Goal: Task Accomplishment & Management: Use online tool/utility

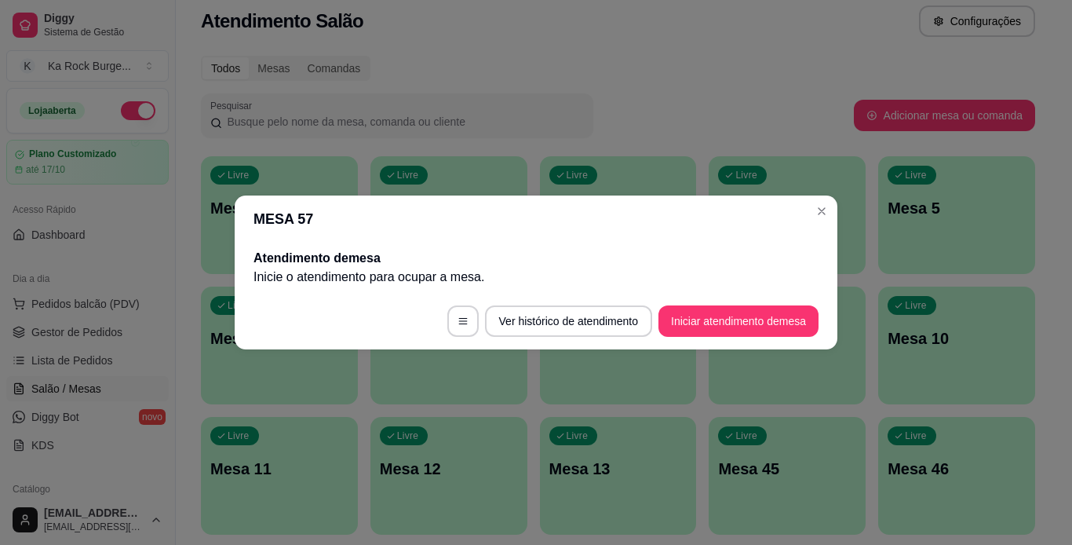
scroll to position [126, 0]
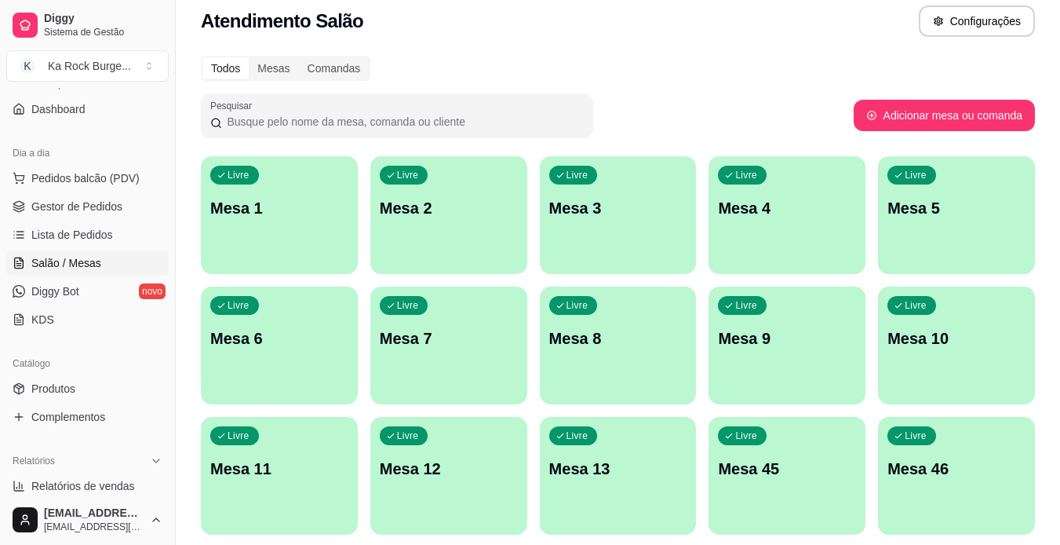
click at [298, 269] on div "button" at bounding box center [279, 264] width 157 height 19
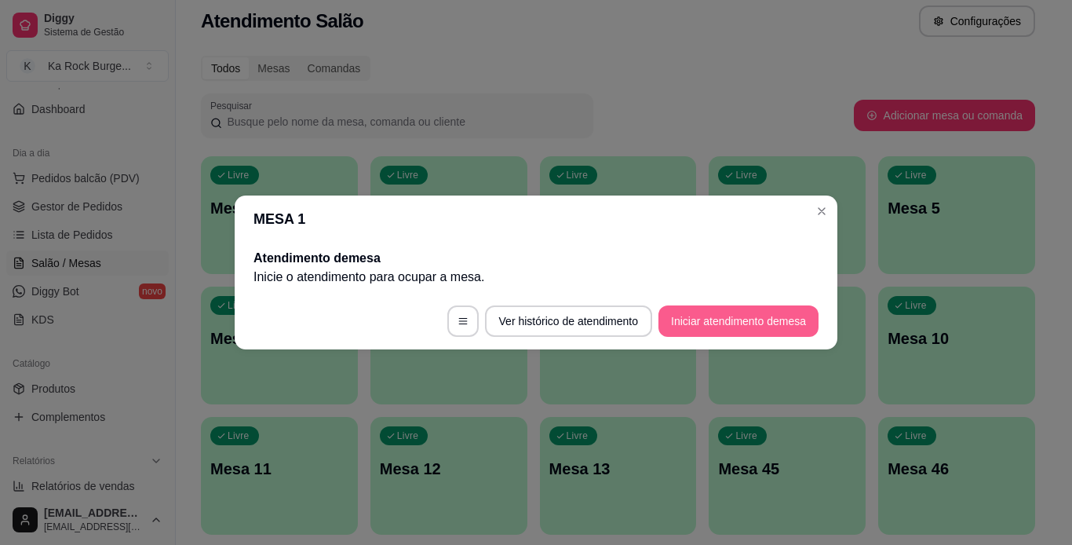
click at [675, 315] on button "Iniciar atendimento de mesa" at bounding box center [738, 320] width 160 height 31
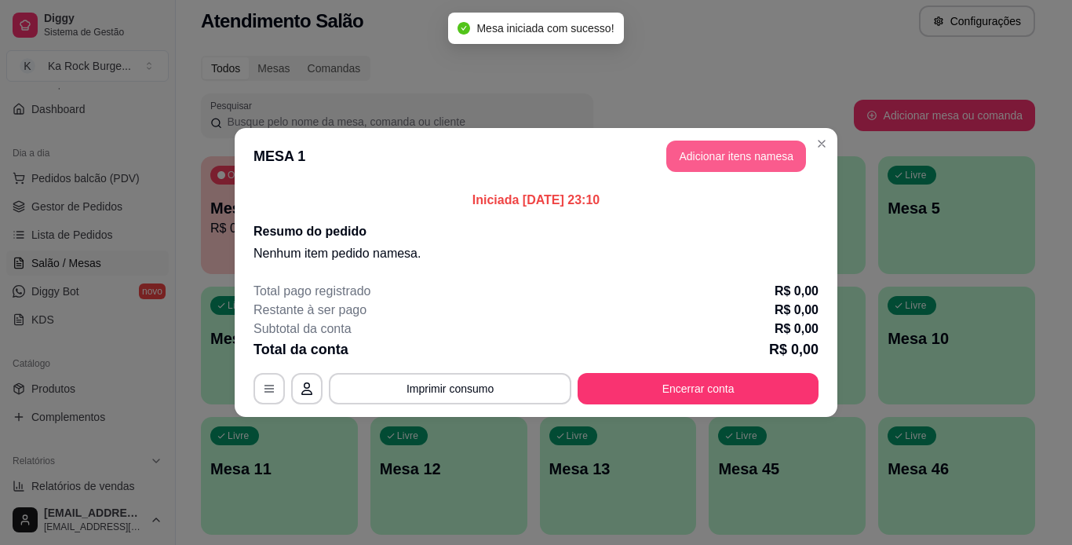
click at [731, 151] on button "Adicionar itens na mesa" at bounding box center [736, 155] width 140 height 31
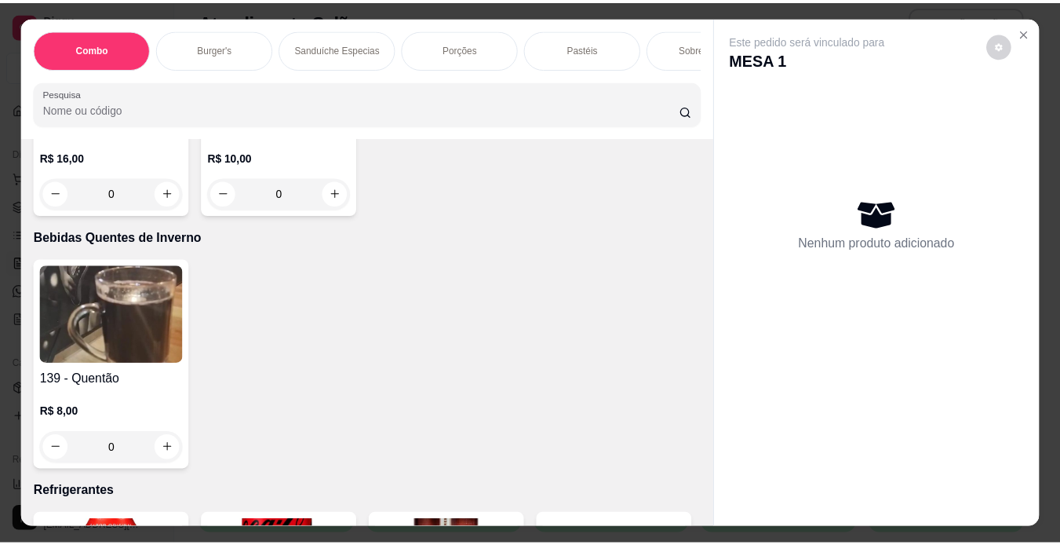
scroll to position [6315, 0]
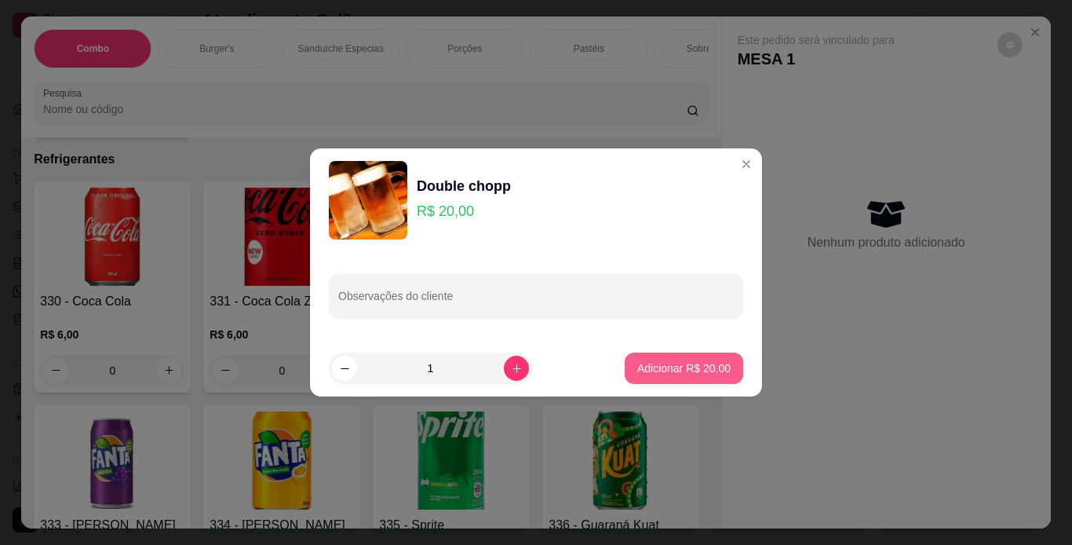
click at [664, 373] on p "Adicionar R$ 20,00" at bounding box center [683, 368] width 93 height 16
type input "1"
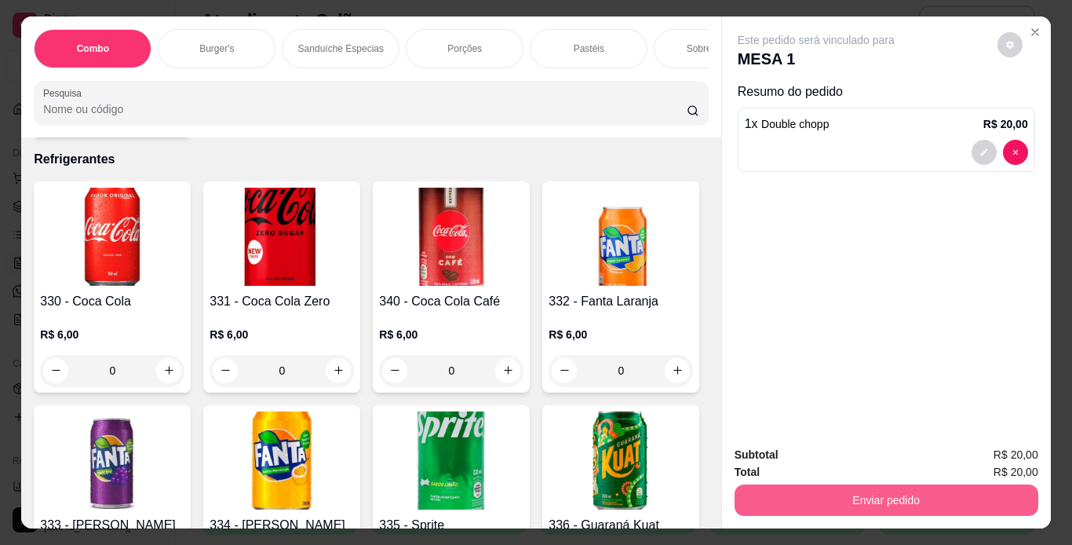
click at [841, 499] on button "Enviar pedido" at bounding box center [887, 499] width 304 height 31
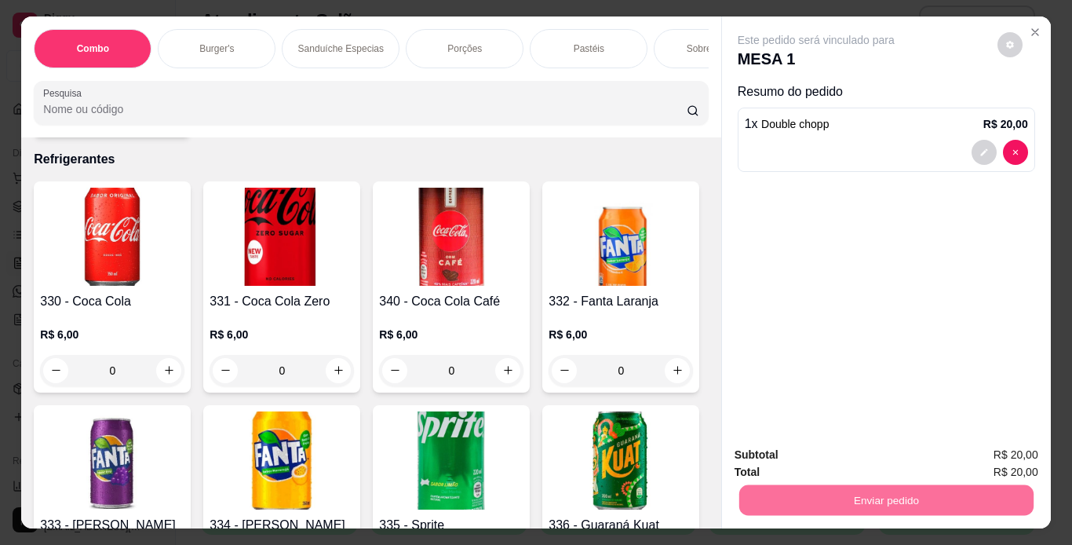
click at [987, 447] on button "Enviar pedido" at bounding box center [997, 455] width 86 height 29
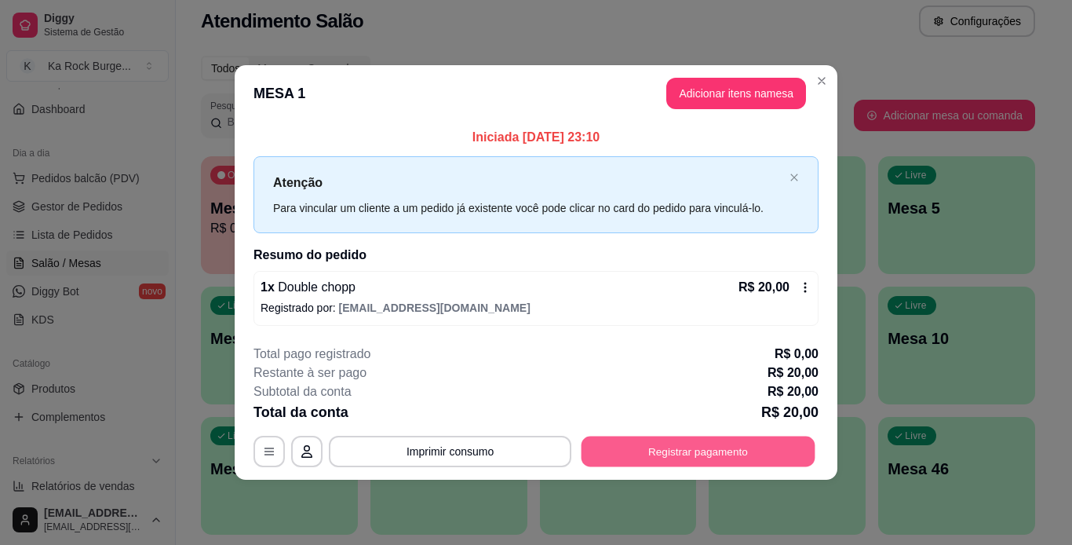
click at [745, 436] on button "Registrar pagamento" at bounding box center [699, 451] width 234 height 31
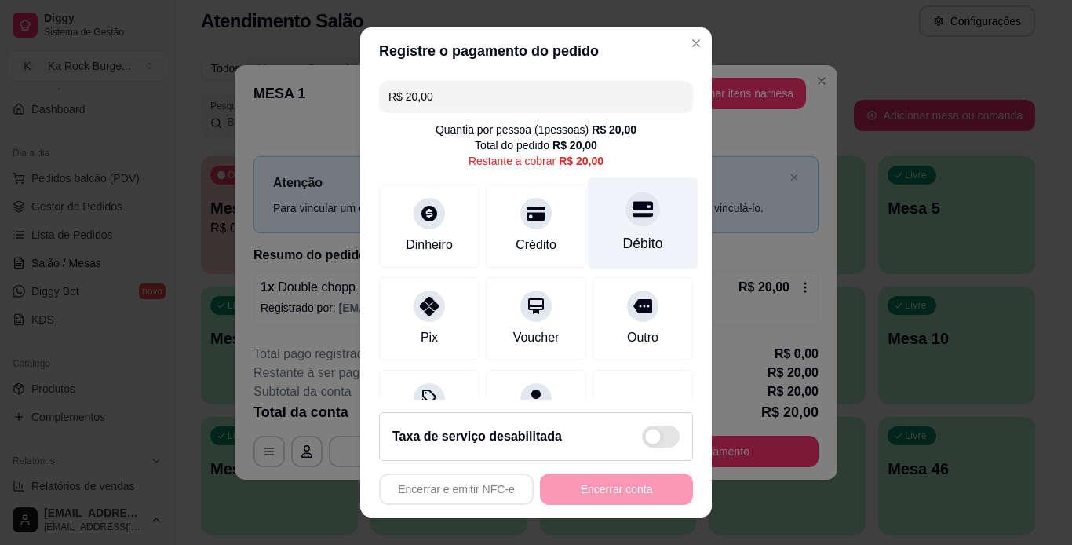
click at [629, 245] on div "Débito" at bounding box center [643, 243] width 40 height 20
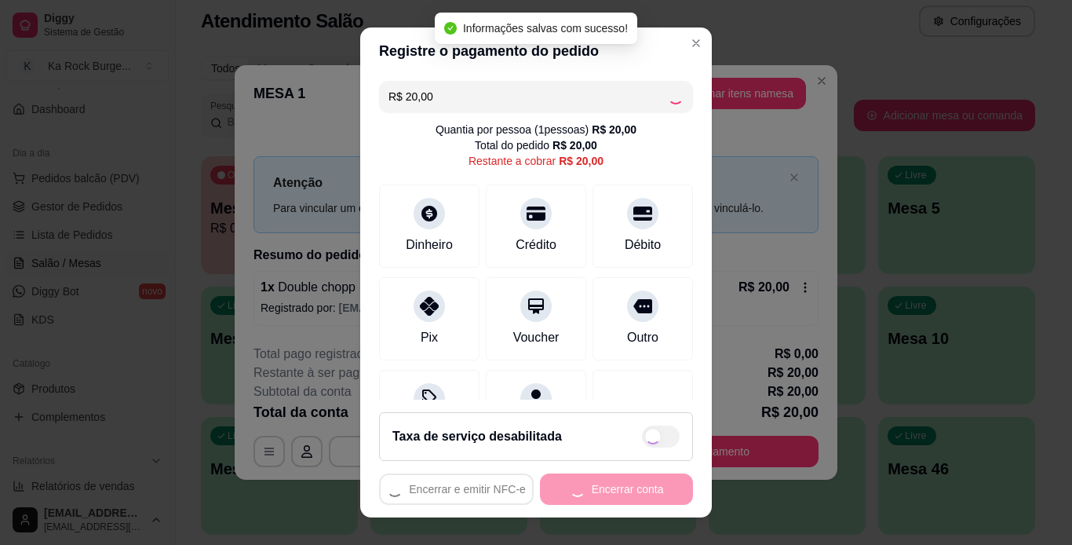
type input "R$ 0,00"
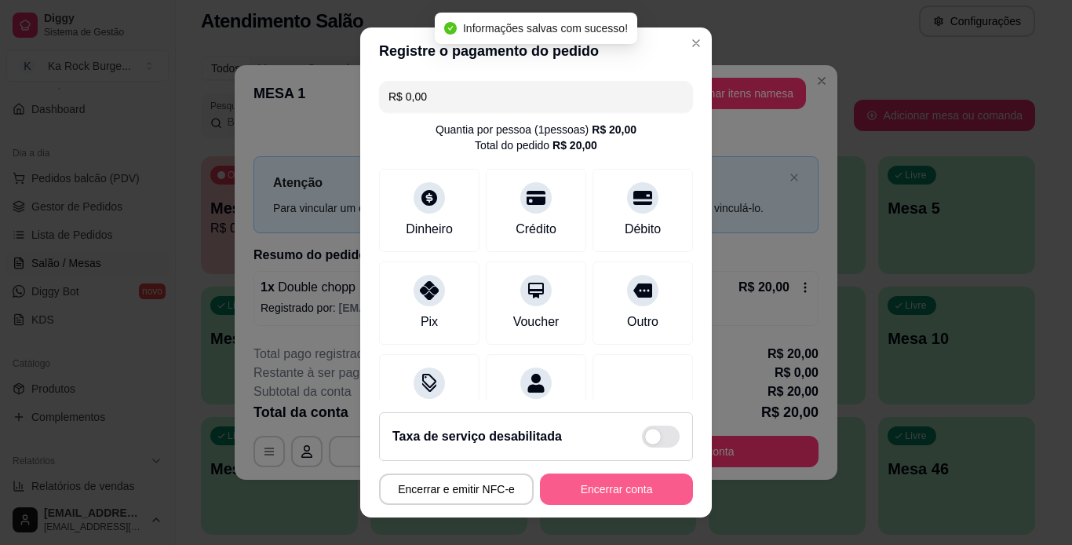
click at [635, 496] on button "Encerrar conta" at bounding box center [616, 488] width 153 height 31
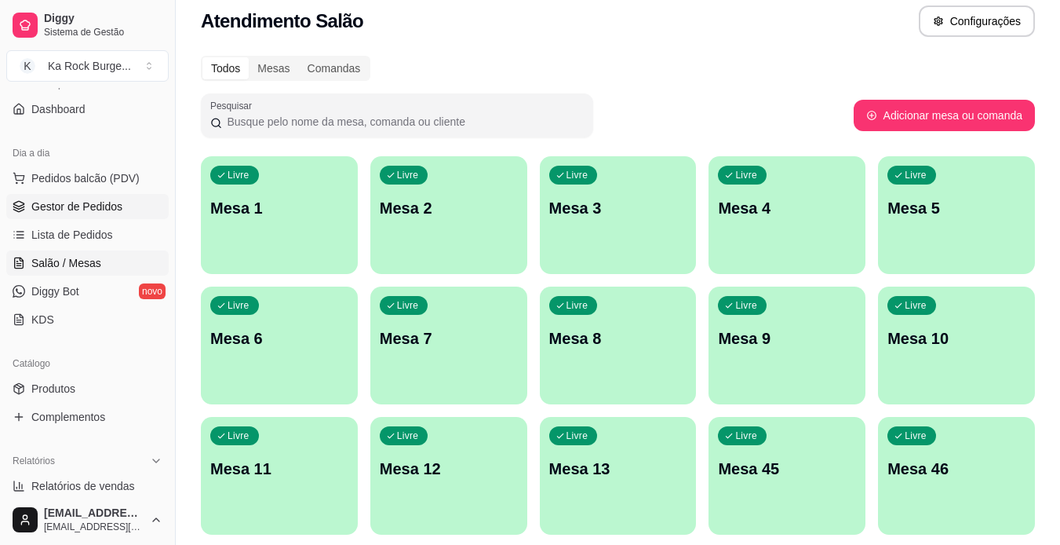
click at [38, 208] on span "Gestor de Pedidos" at bounding box center [76, 207] width 91 height 16
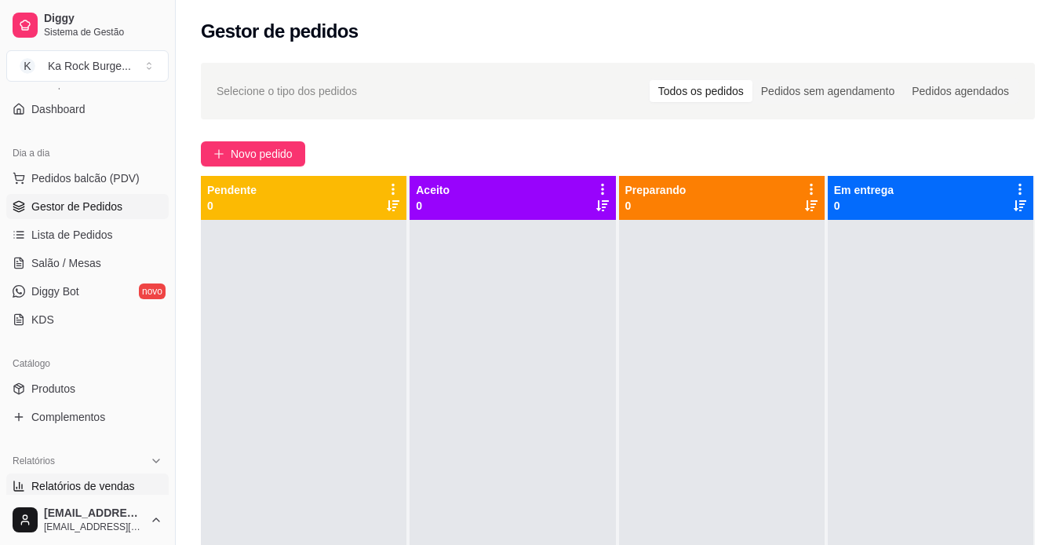
click at [102, 490] on span "Relatórios de vendas" at bounding box center [83, 486] width 104 height 16
select select "ALL"
select select "0"
